Goal: Check status: Check status

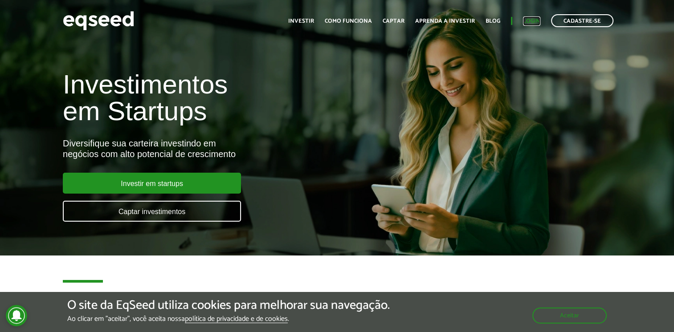
click at [531, 20] on link "Login" at bounding box center [531, 21] width 17 height 6
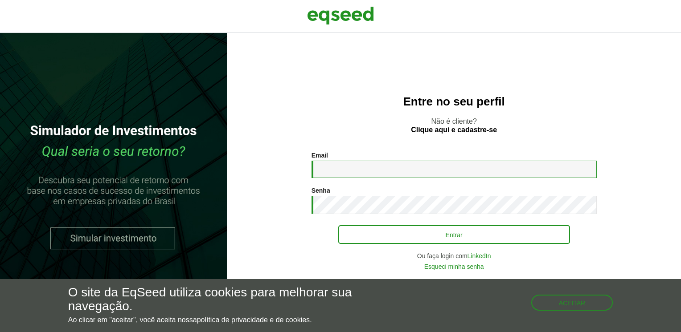
type input "**********"
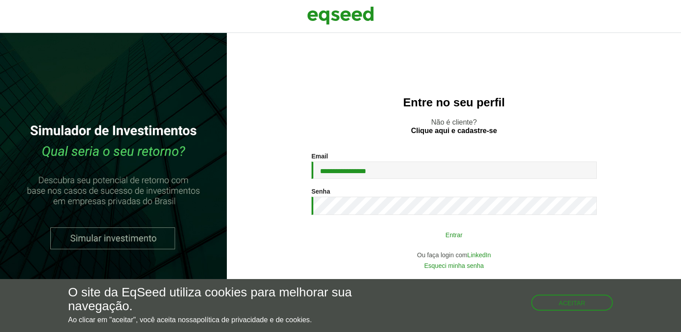
click at [412, 241] on button "Entrar" at bounding box center [454, 234] width 232 height 17
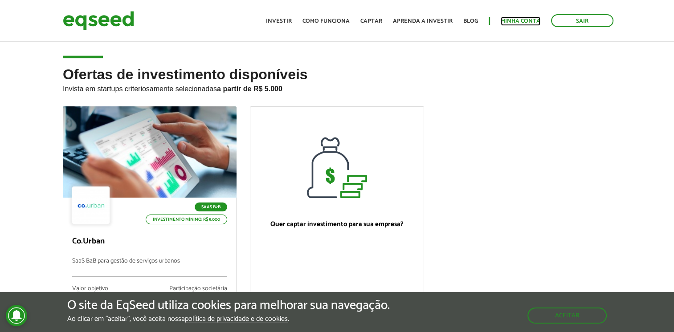
click at [531, 22] on link "Minha conta" at bounding box center [521, 21] width 40 height 6
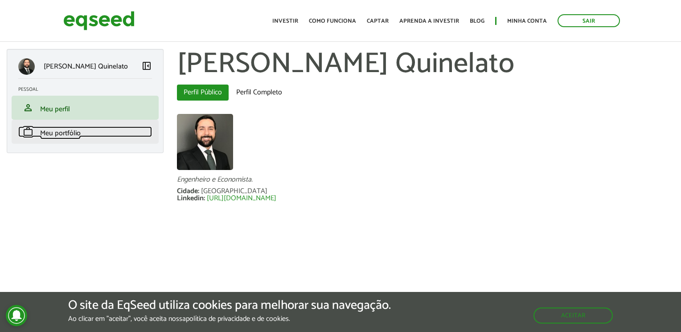
click at [63, 131] on span "Meu portfólio" at bounding box center [60, 133] width 41 height 12
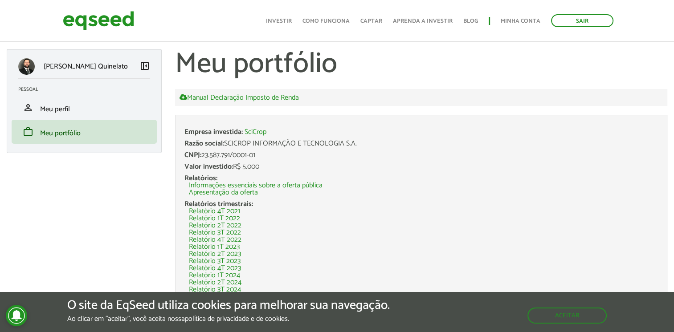
scroll to position [27, 0]
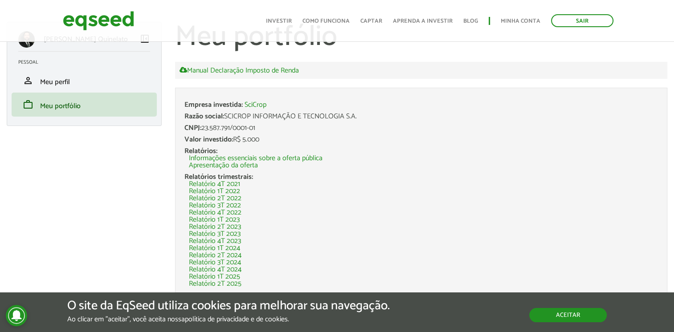
click at [577, 308] on button "Aceitar" at bounding box center [568, 315] width 78 height 14
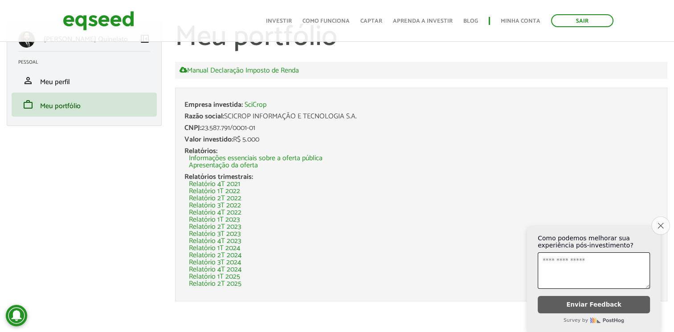
click at [664, 220] on button "Close survey" at bounding box center [660, 226] width 19 height 19
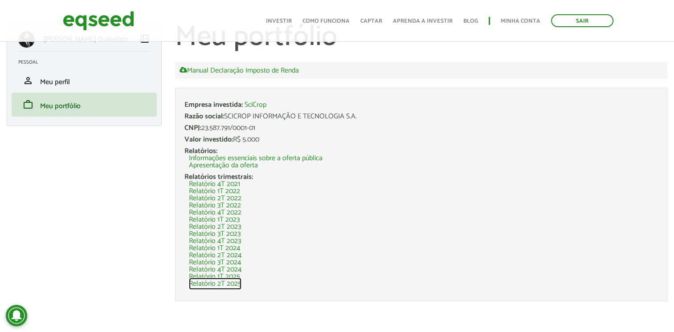
click at [221, 285] on link "Relatório 2T 2025" at bounding box center [215, 284] width 53 height 7
